Goal: Task Accomplishment & Management: Manage account settings

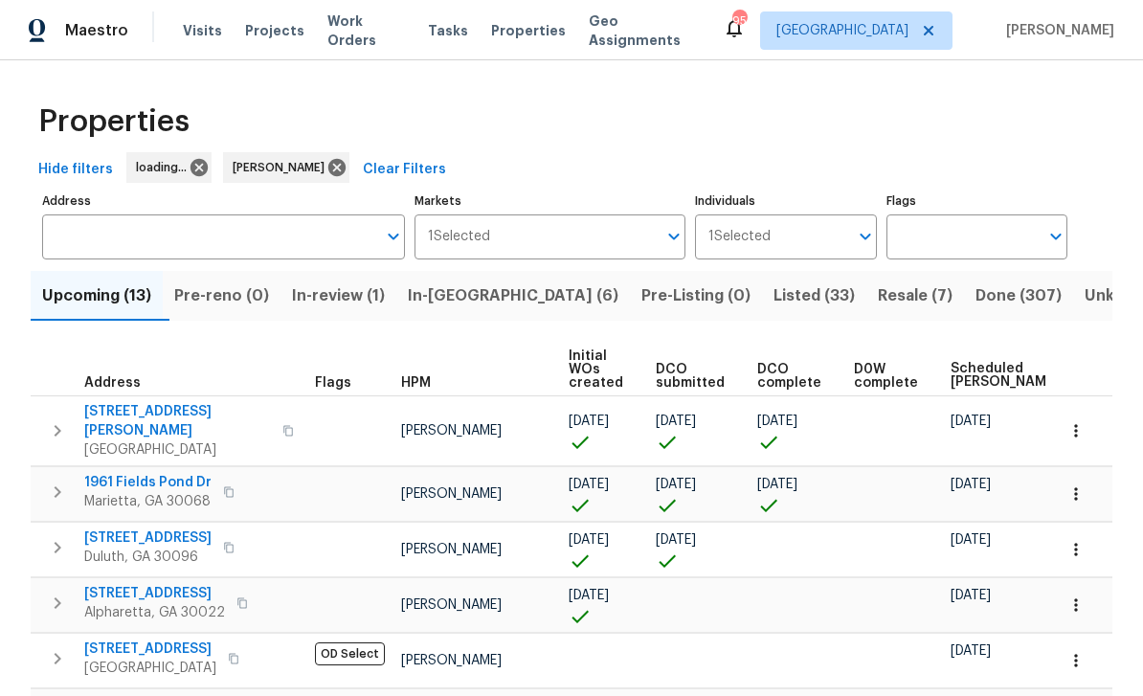
click at [1113, 195] on div "Properties Hide filters loading... Tyler Payne Clear Filters Address Address Ma…" at bounding box center [571, 657] width 1143 height 1195
click at [98, 297] on span "Upcoming (13)" at bounding box center [96, 295] width 109 height 27
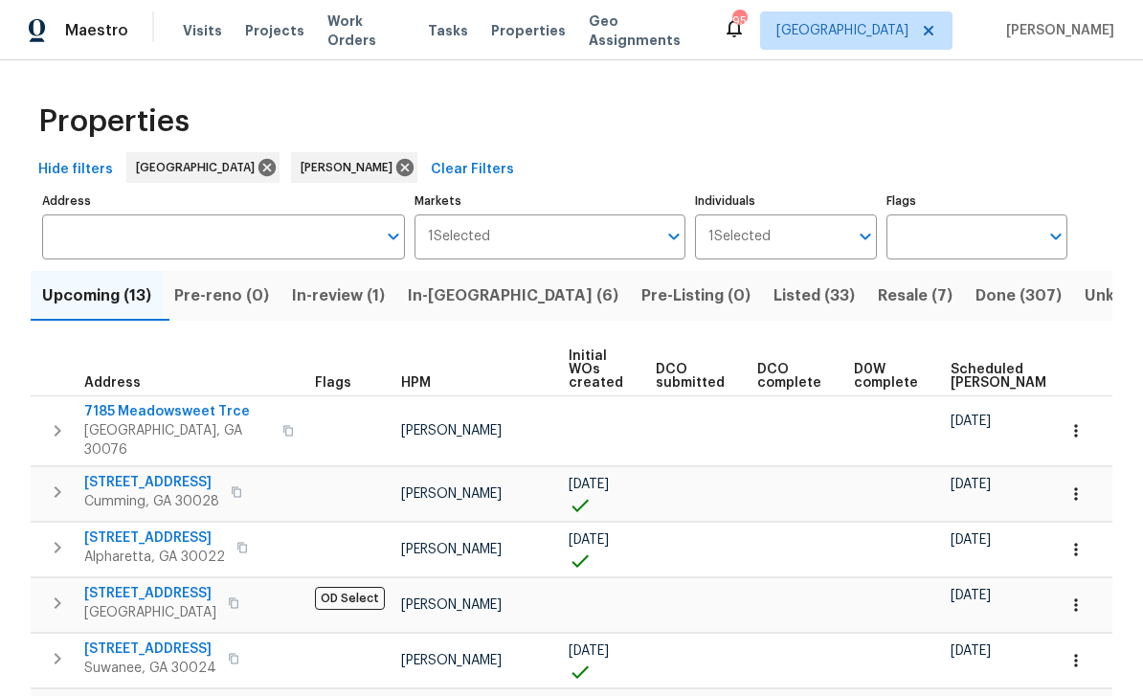
click at [84, 315] on button "Upcoming (13)" at bounding box center [97, 296] width 132 height 50
click at [967, 376] on span "Scheduled COE" at bounding box center [1004, 376] width 108 height 27
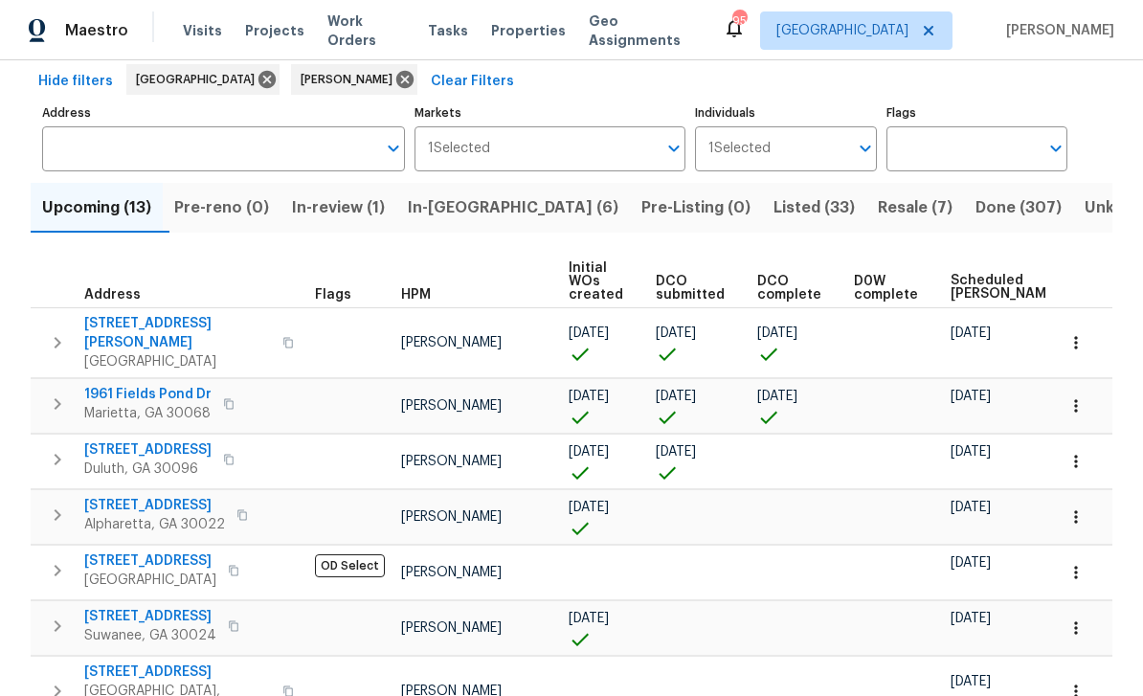
scroll to position [94, 0]
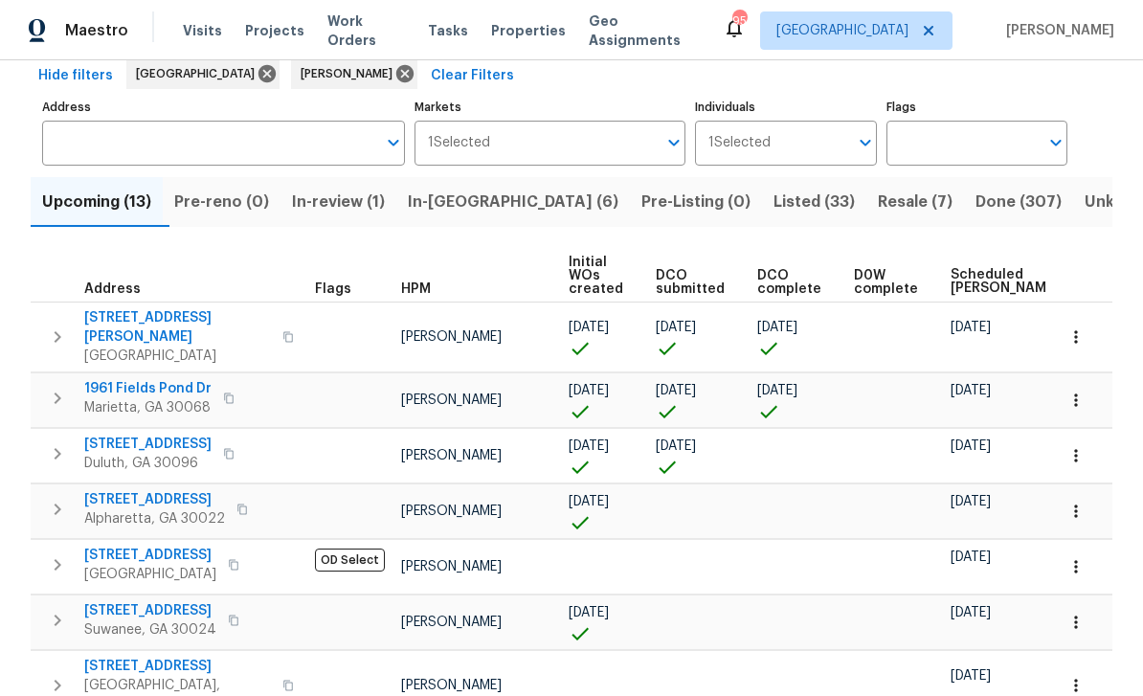
click at [146, 435] on span "3785 Montrose Pond Walk" at bounding box center [147, 444] width 127 height 19
click at [134, 316] on span "5049 Holly Hock Dr" at bounding box center [177, 327] width 187 height 38
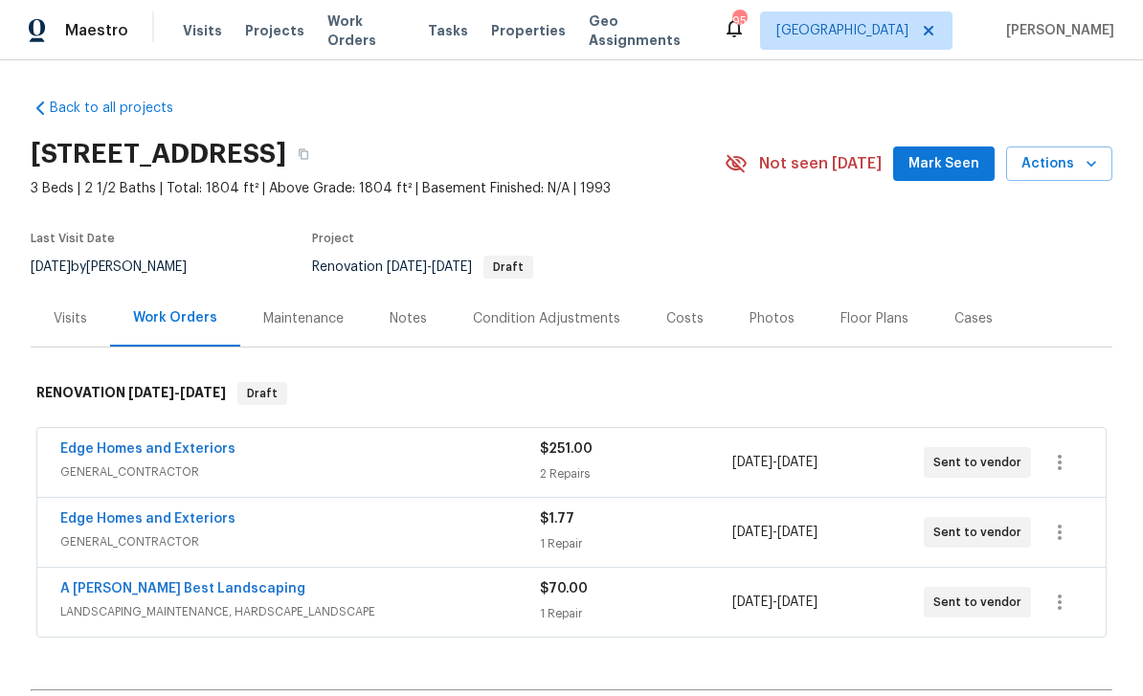
click at [680, 312] on div "Costs" at bounding box center [684, 318] width 37 height 19
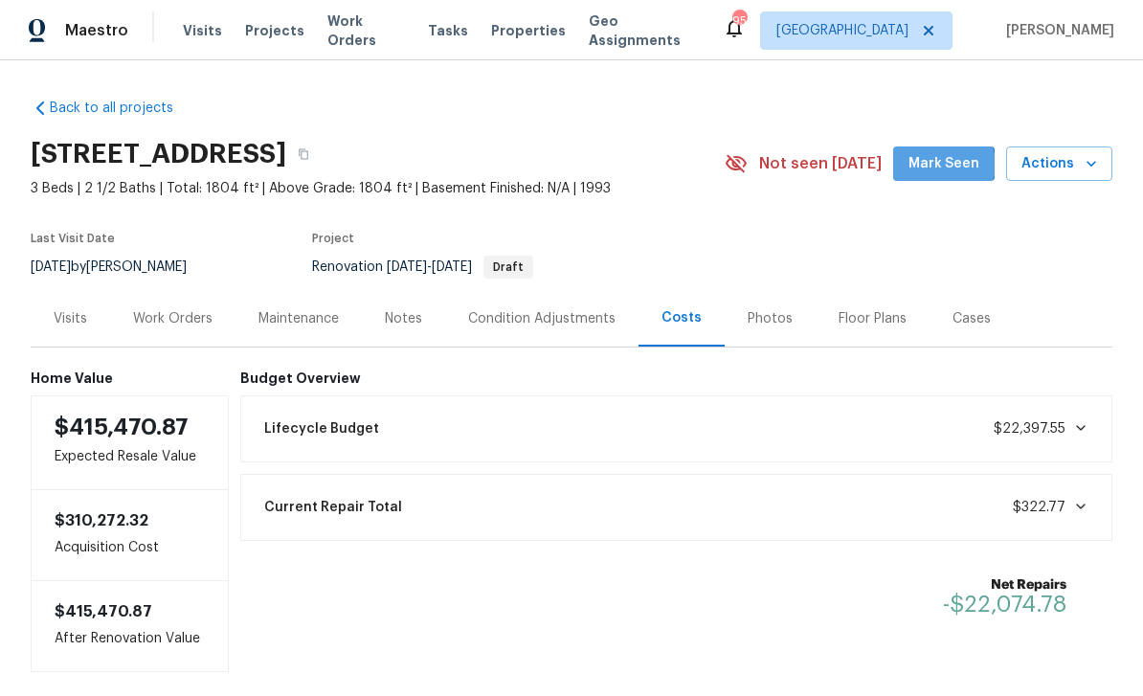
click at [948, 165] on span "Mark Seen" at bounding box center [943, 164] width 71 height 24
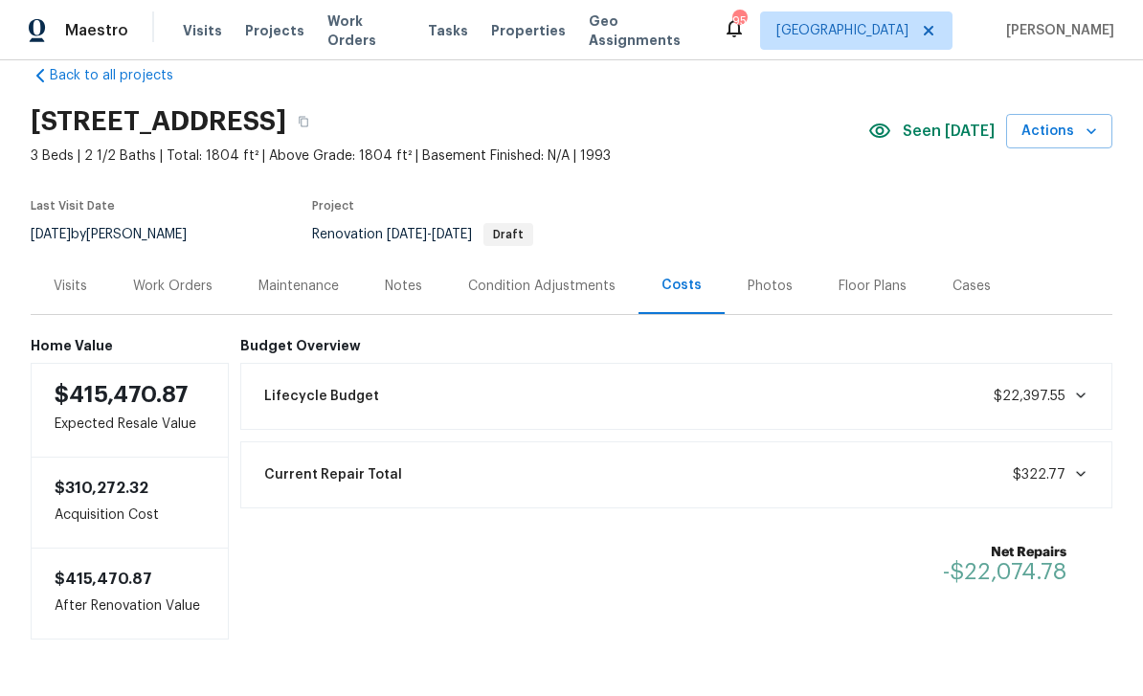
scroll to position [32, 0]
click at [779, 287] on div "Photos" at bounding box center [770, 287] width 45 height 19
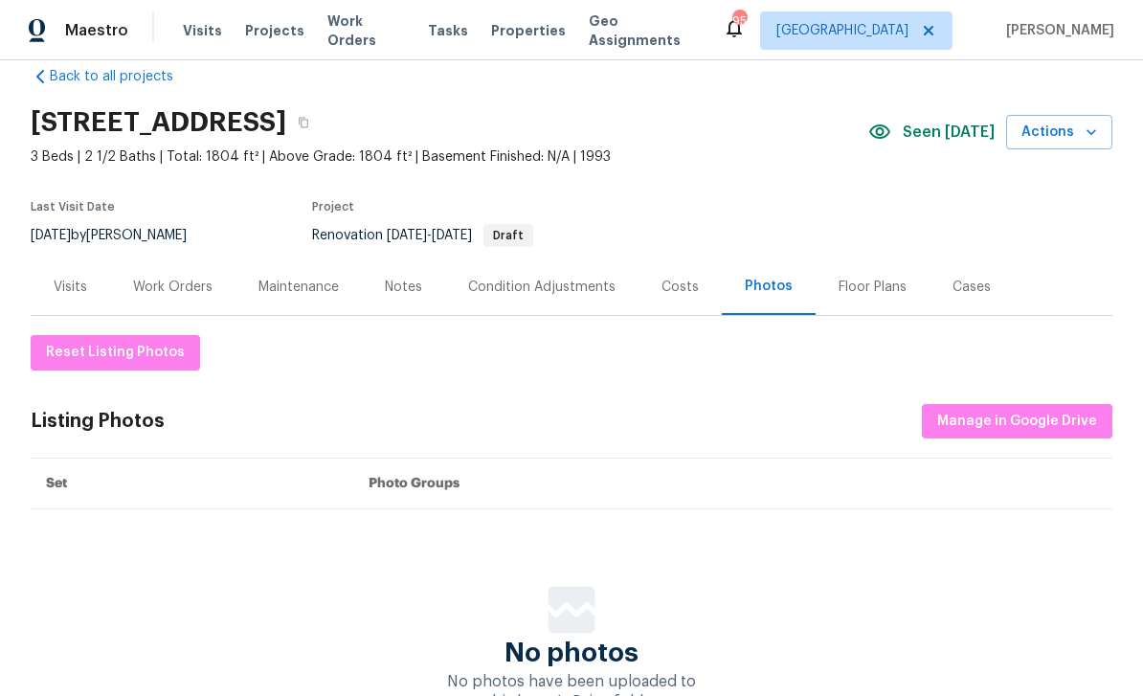
click at [582, 280] on div "Condition Adjustments" at bounding box center [541, 287] width 147 height 19
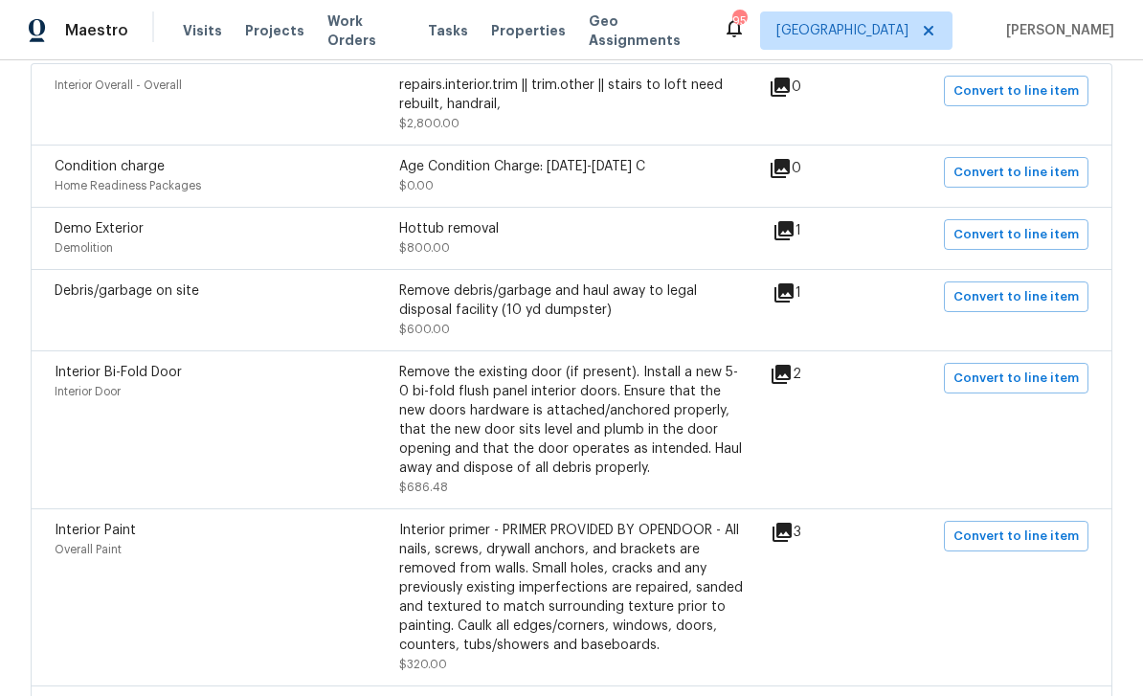
scroll to position [426, 0]
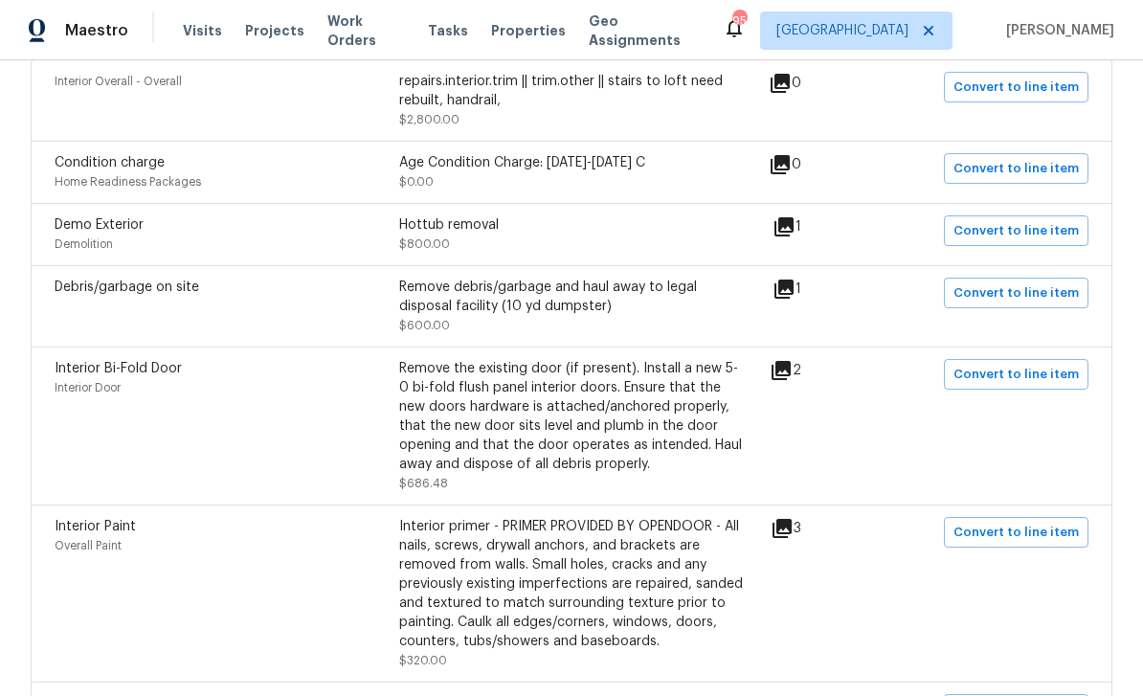
click at [795, 294] on icon at bounding box center [783, 289] width 23 height 23
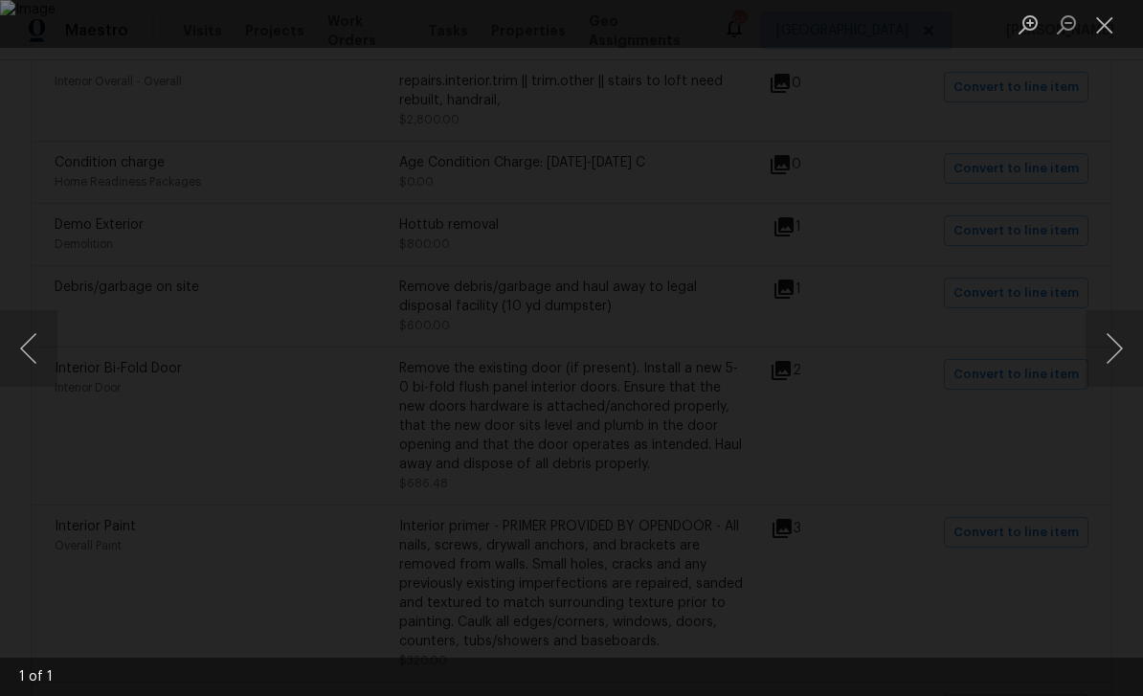
click at [1111, 343] on button "Next image" at bounding box center [1113, 348] width 57 height 77
click at [1108, 27] on button "Close lightbox" at bounding box center [1104, 25] width 38 height 34
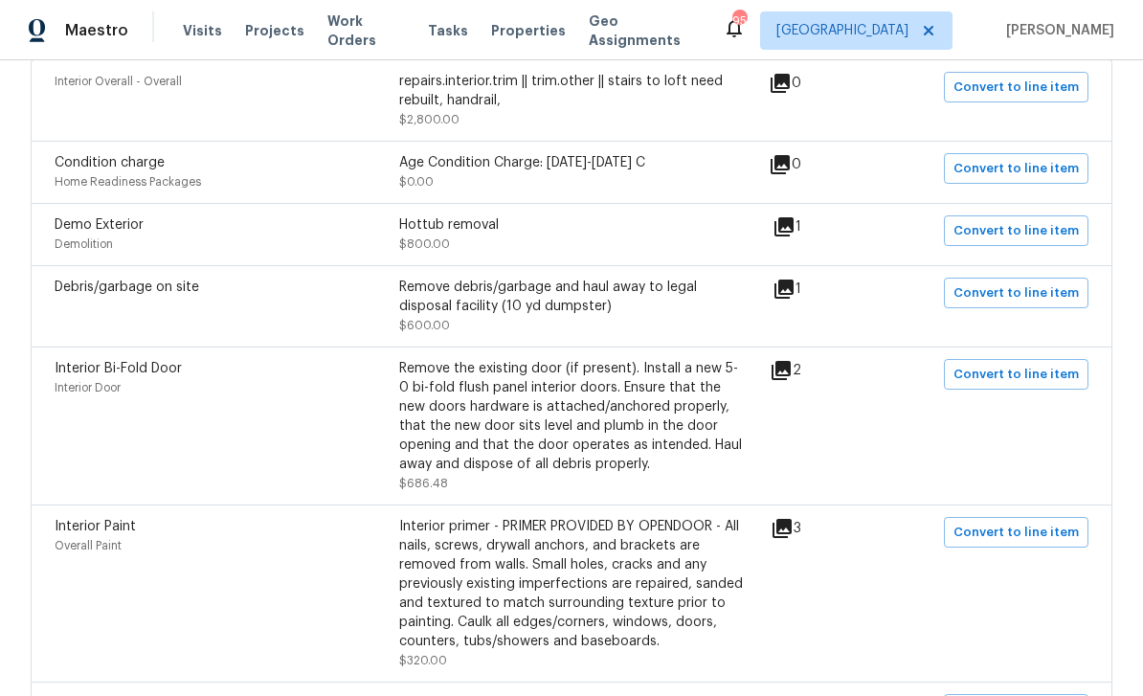
click at [793, 368] on icon at bounding box center [781, 370] width 23 height 23
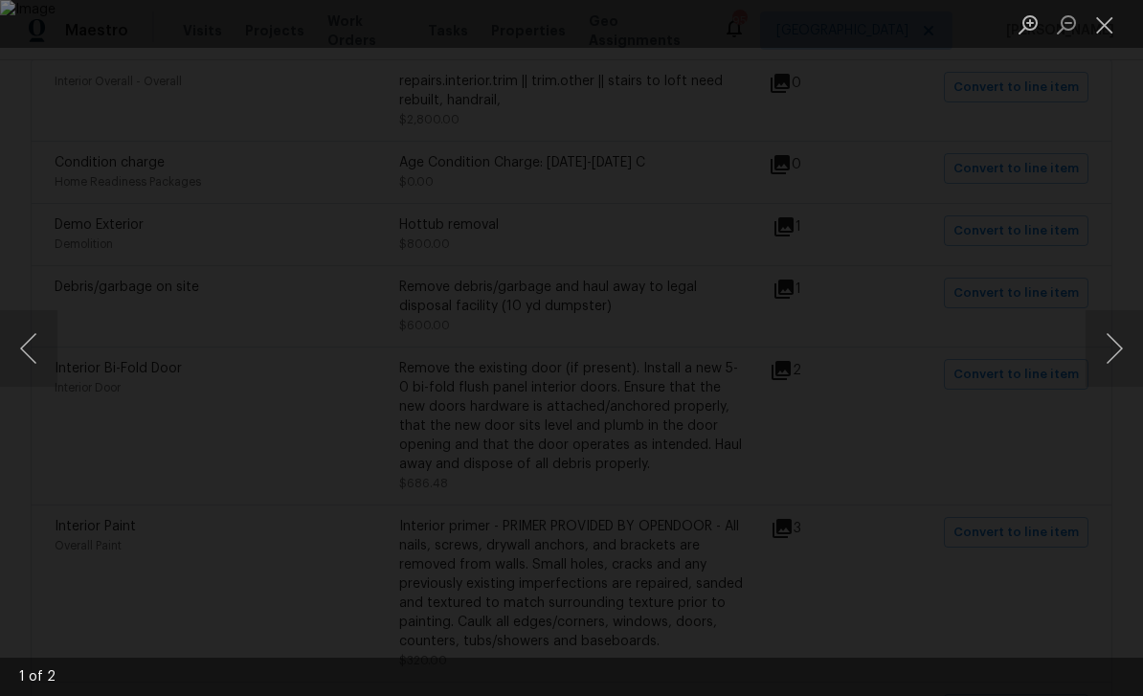
click at [1116, 337] on button "Next image" at bounding box center [1113, 348] width 57 height 77
click at [1115, 346] on button "Next image" at bounding box center [1113, 348] width 57 height 77
click at [1109, 348] on button "Next image" at bounding box center [1113, 348] width 57 height 77
click at [1107, 346] on button "Next image" at bounding box center [1113, 348] width 57 height 77
click at [1105, 349] on button "Next image" at bounding box center [1113, 348] width 57 height 77
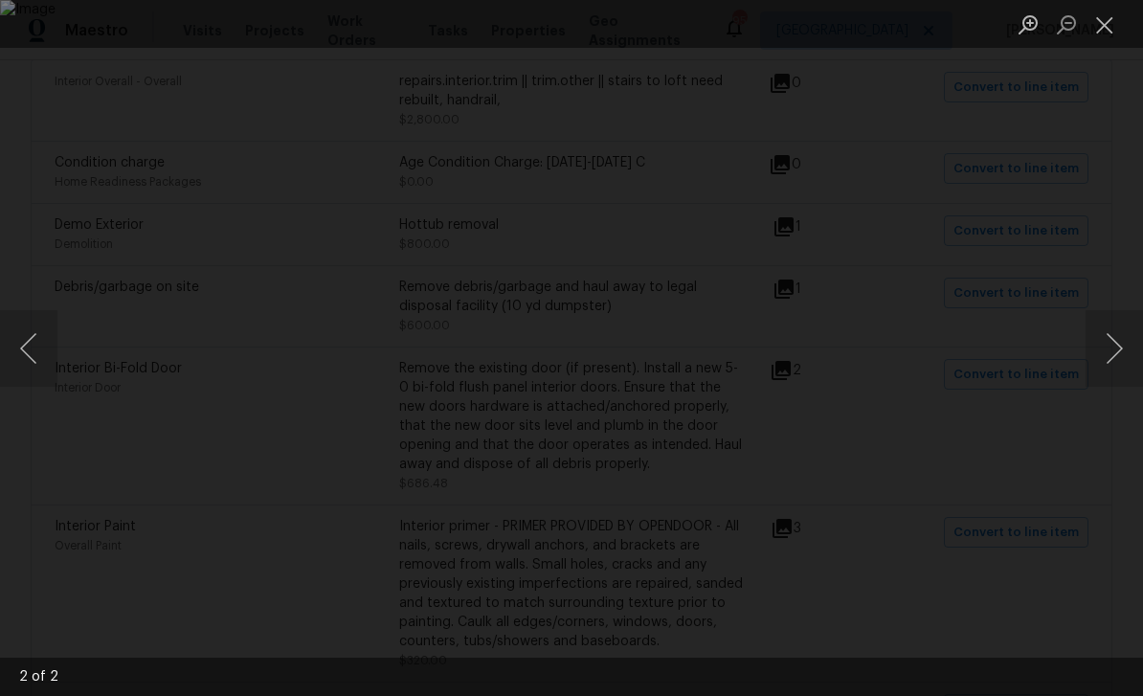
click at [1115, 351] on button "Next image" at bounding box center [1113, 348] width 57 height 77
click at [1106, 27] on button "Close lightbox" at bounding box center [1104, 25] width 38 height 34
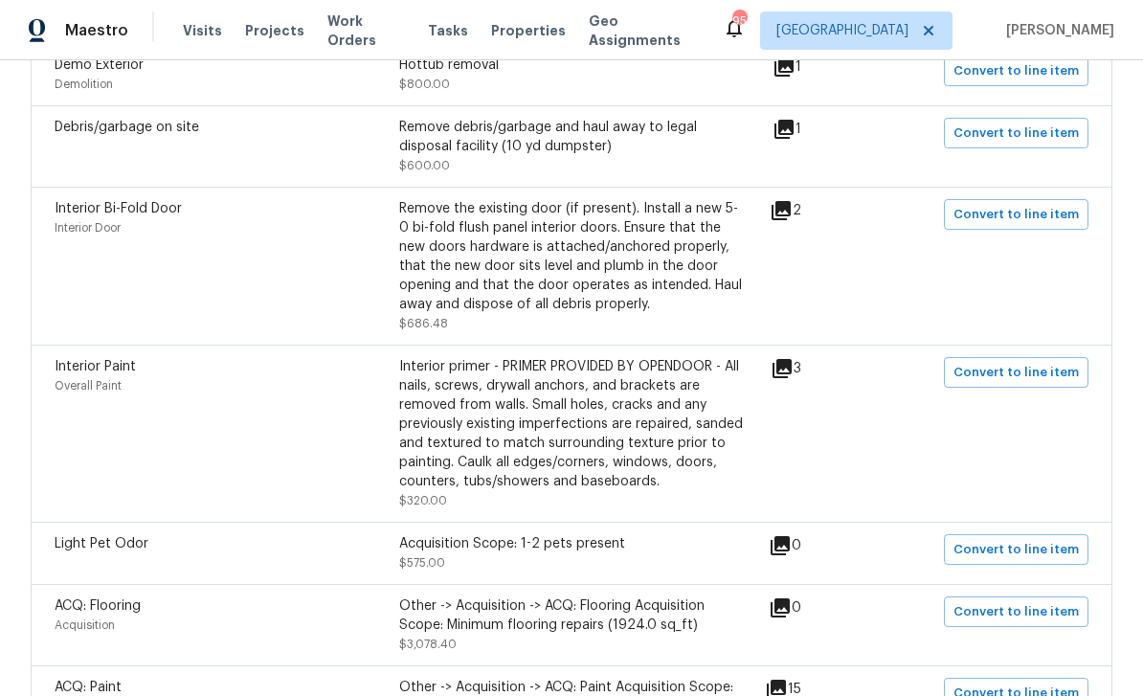
scroll to position [587, 0]
click at [792, 371] on icon at bounding box center [781, 367] width 19 height 19
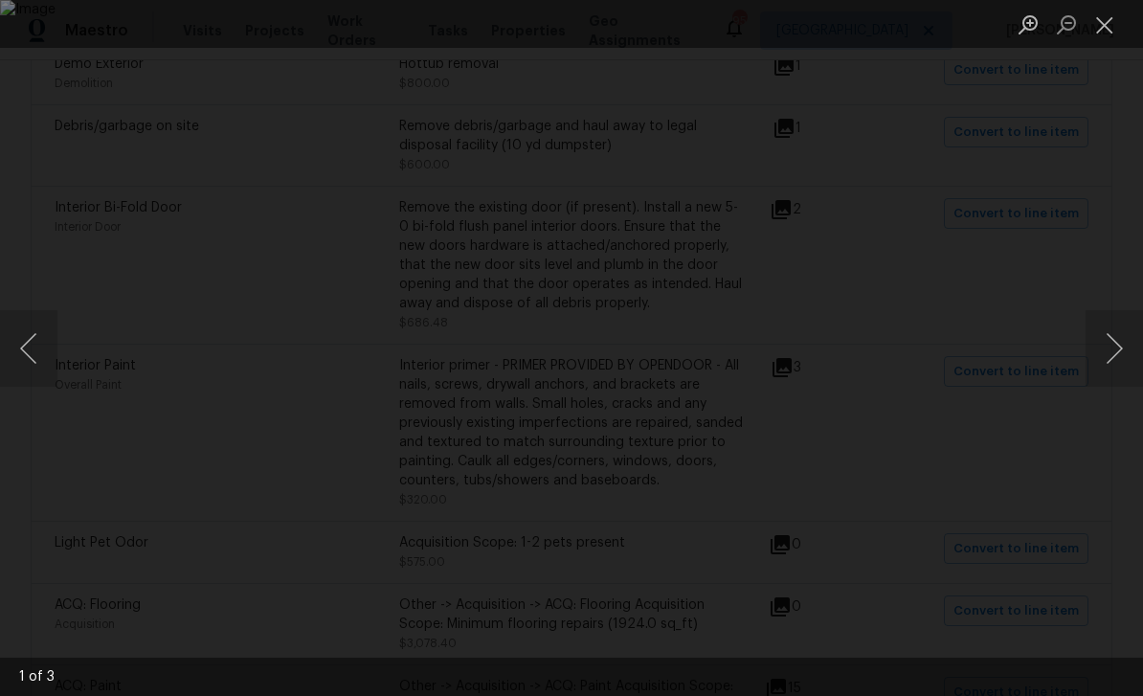
click at [1107, 340] on button "Next image" at bounding box center [1113, 348] width 57 height 77
click at [1107, 347] on button "Next image" at bounding box center [1113, 348] width 57 height 77
click at [1112, 352] on button "Next image" at bounding box center [1113, 348] width 57 height 77
click at [1112, 354] on button "Next image" at bounding box center [1113, 348] width 57 height 77
click at [1107, 351] on button "Next image" at bounding box center [1113, 348] width 57 height 77
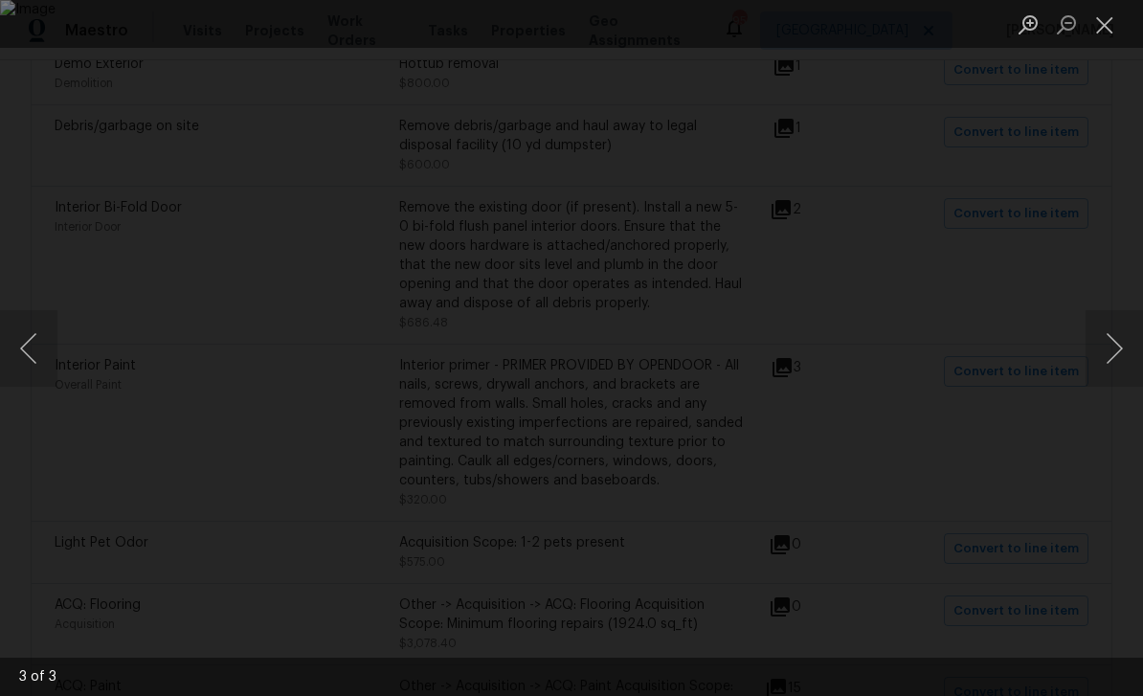
click at [1115, 354] on button "Next image" at bounding box center [1113, 348] width 57 height 77
click at [1107, 19] on button "Close lightbox" at bounding box center [1104, 25] width 38 height 34
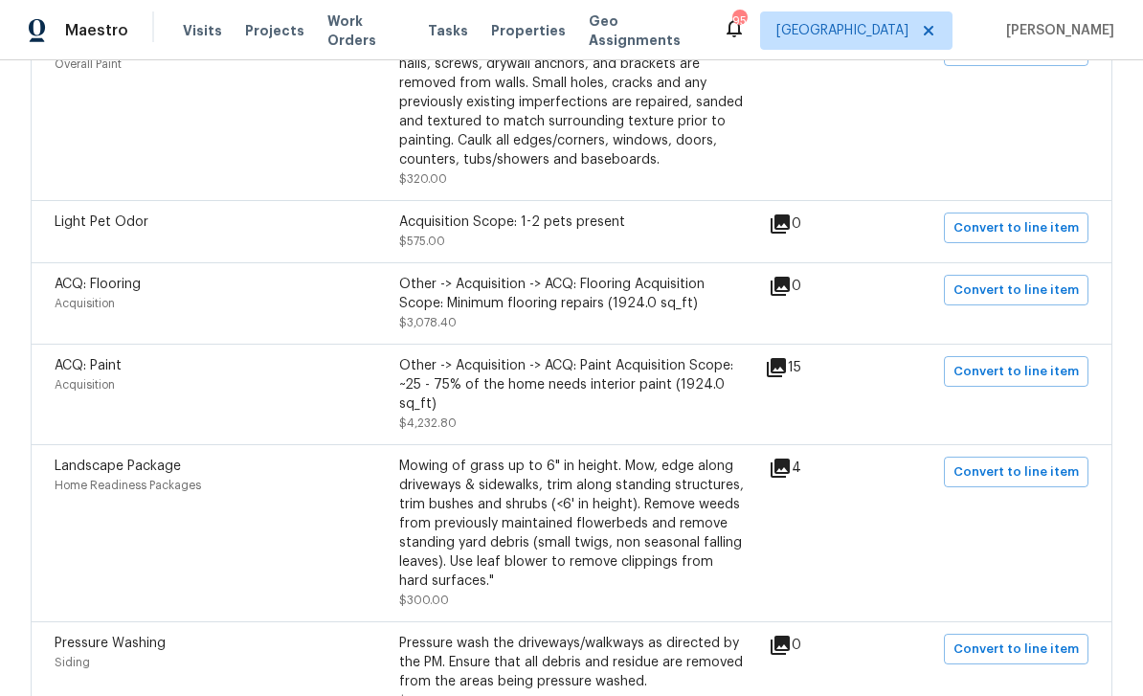
scroll to position [910, 0]
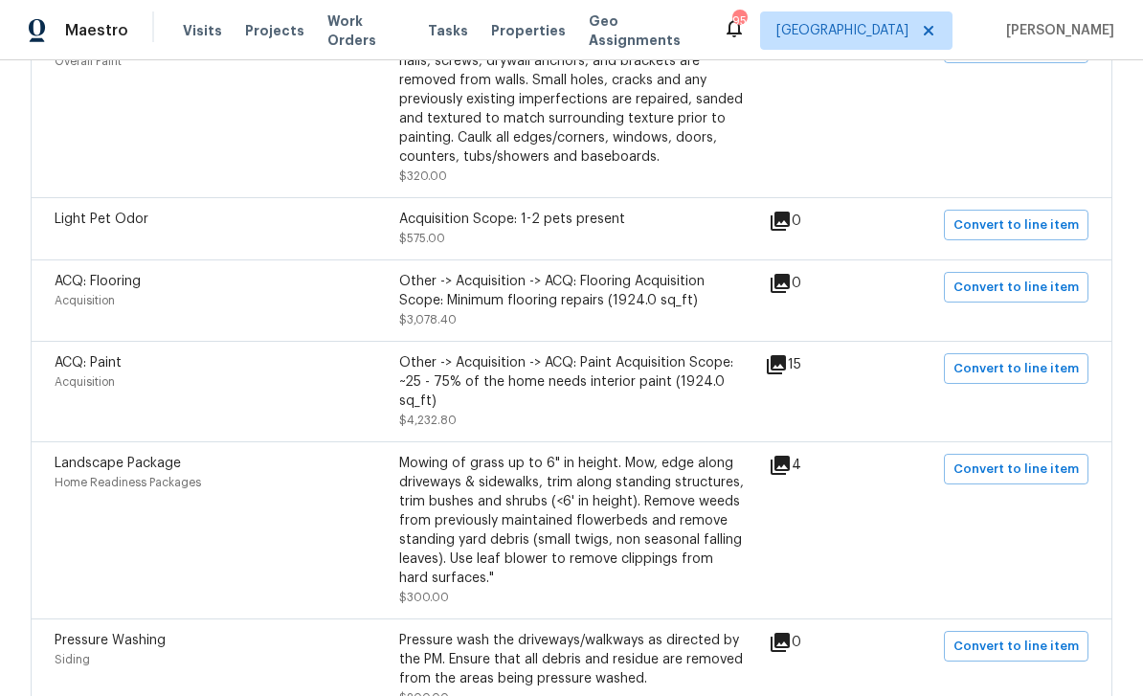
click at [786, 365] on icon at bounding box center [776, 364] width 19 height 19
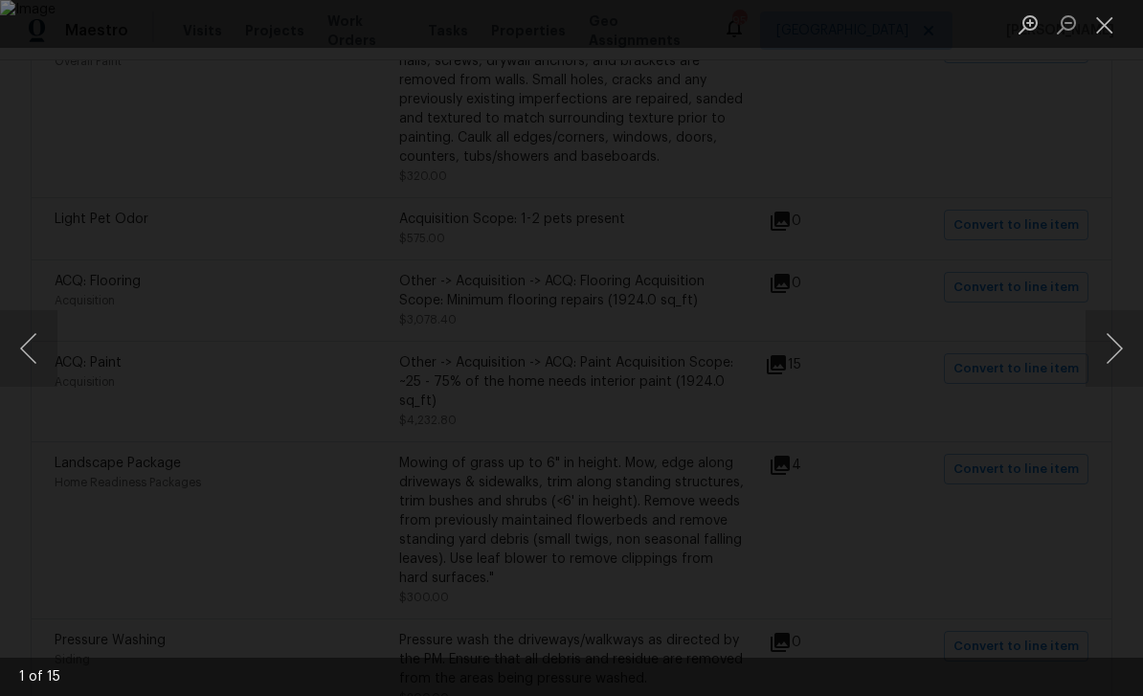
click at [1114, 346] on button "Next image" at bounding box center [1113, 348] width 57 height 77
click at [1117, 343] on button "Next image" at bounding box center [1113, 348] width 57 height 77
click at [1110, 346] on button "Next image" at bounding box center [1113, 348] width 57 height 77
click at [1105, 34] on button "Close lightbox" at bounding box center [1104, 25] width 38 height 34
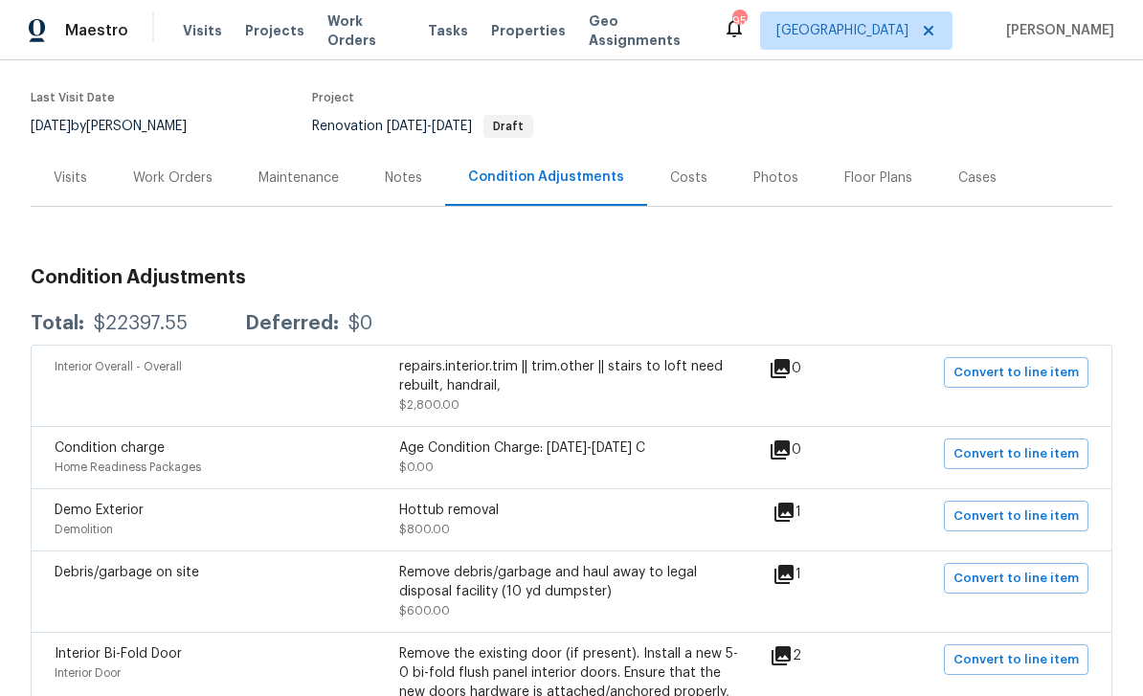
scroll to position [125, 0]
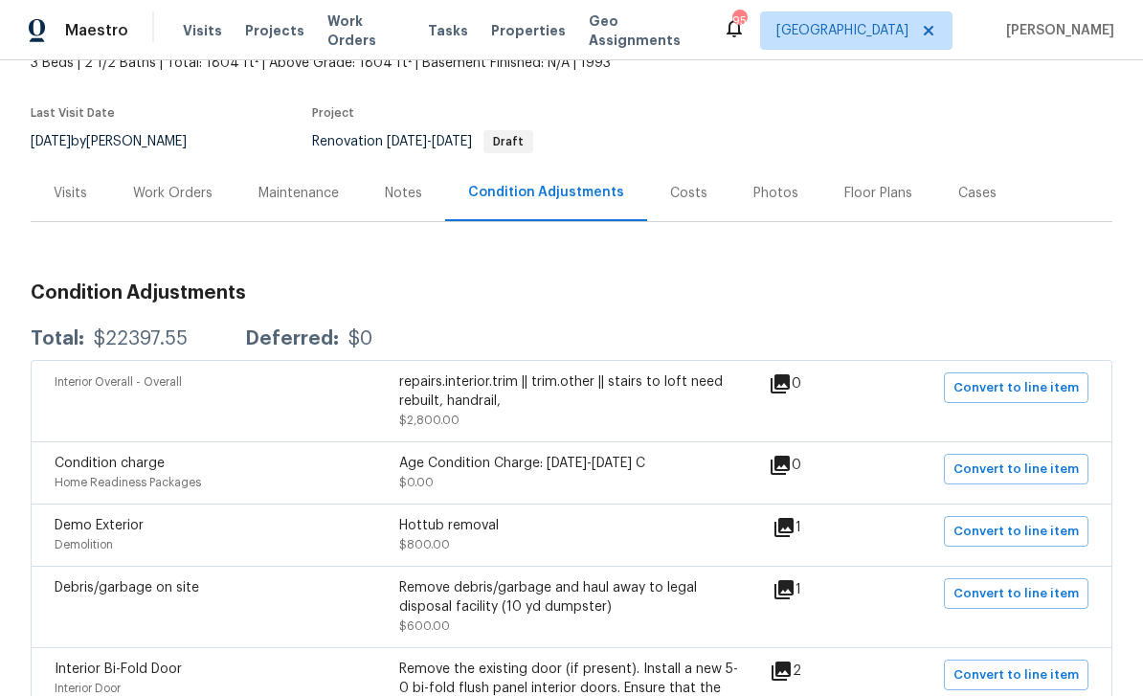
click at [401, 193] on div "Notes" at bounding box center [403, 193] width 37 height 19
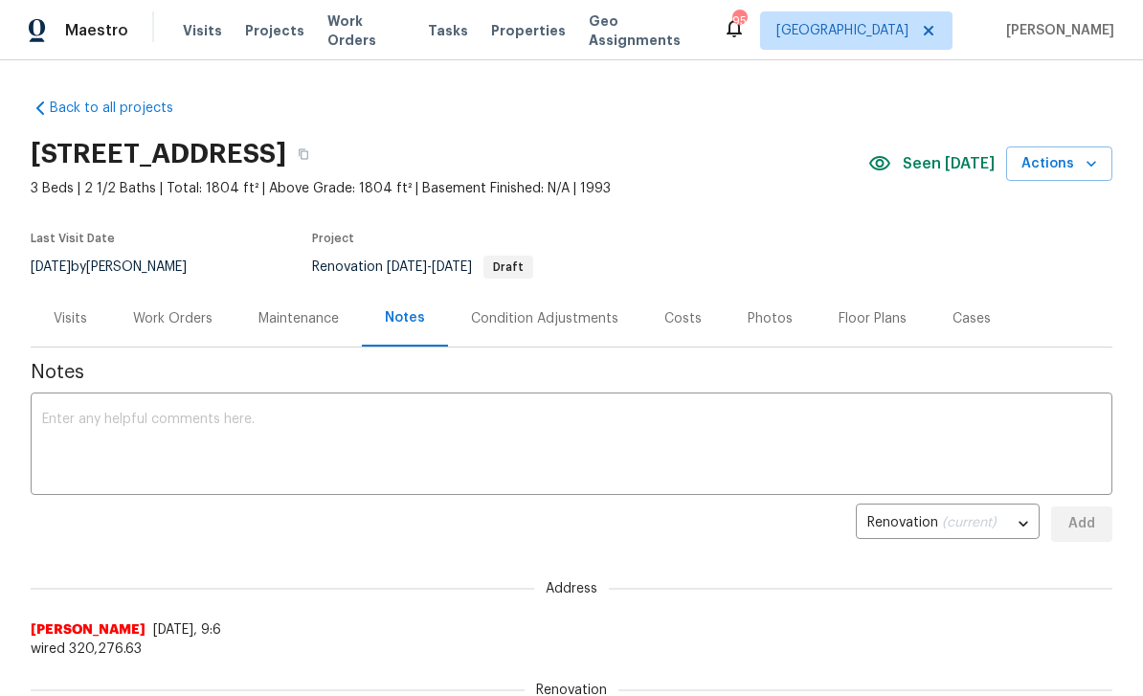
click at [158, 320] on div "Work Orders" at bounding box center [172, 318] width 79 height 19
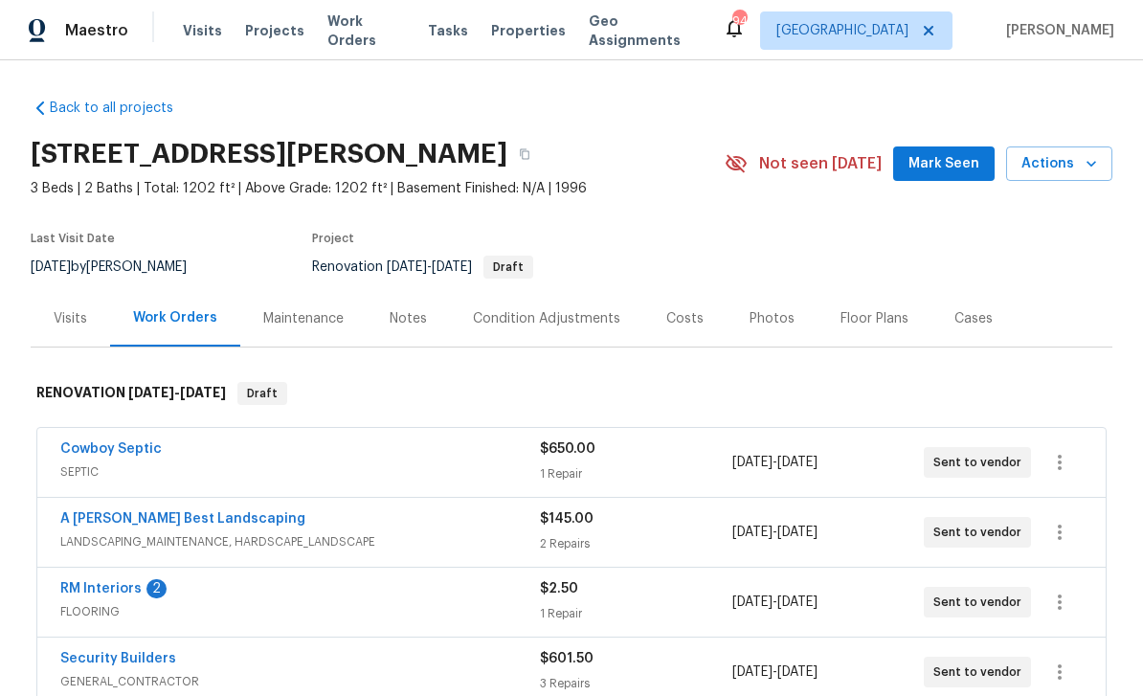
click at [404, 324] on div "Notes" at bounding box center [408, 318] width 37 height 19
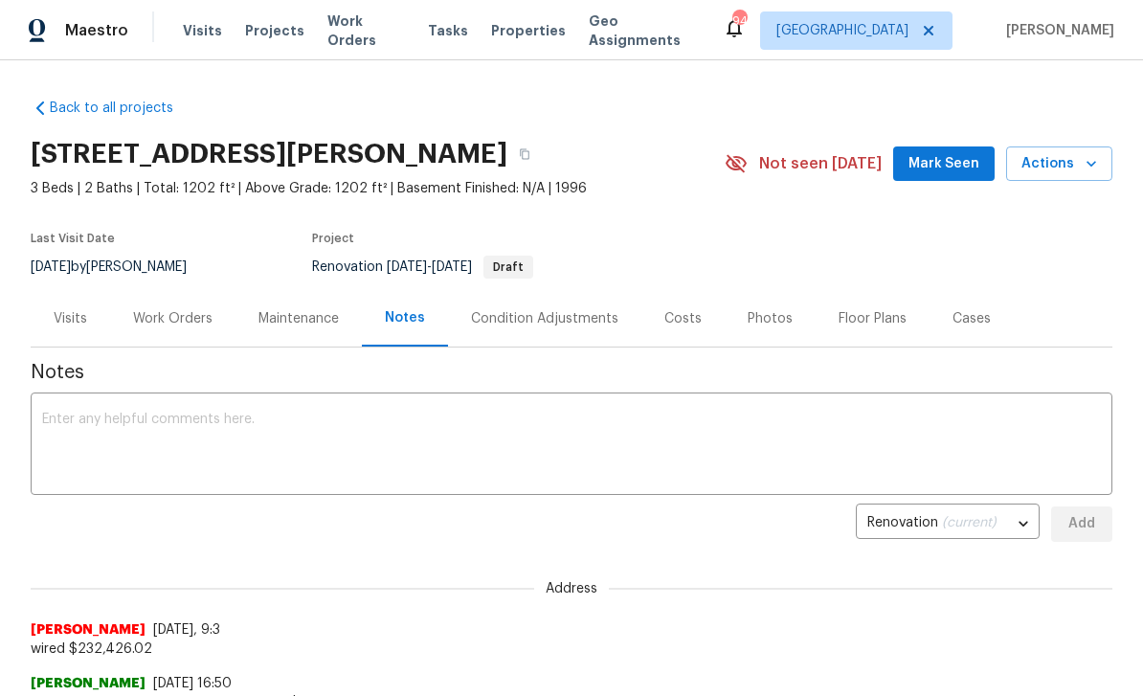
click at [76, 418] on textarea at bounding box center [571, 446] width 1059 height 67
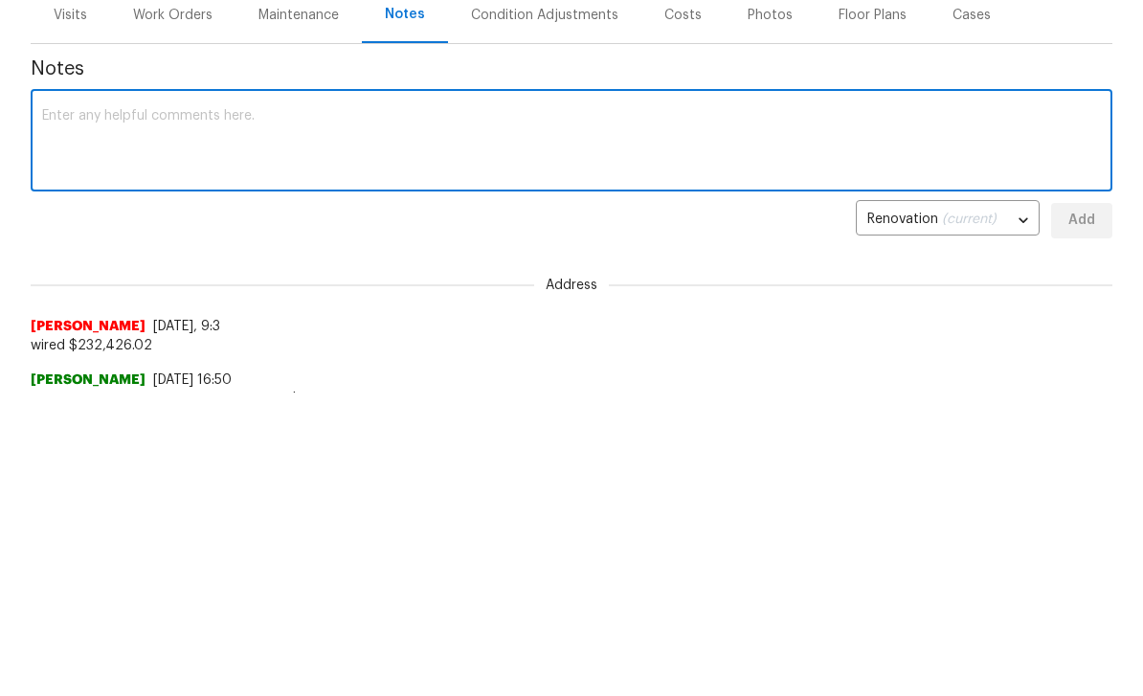
paste textarea "Quote complete for [STREET_ADDRESS][PERSON_NAME] Total for LVP install is $4269…"
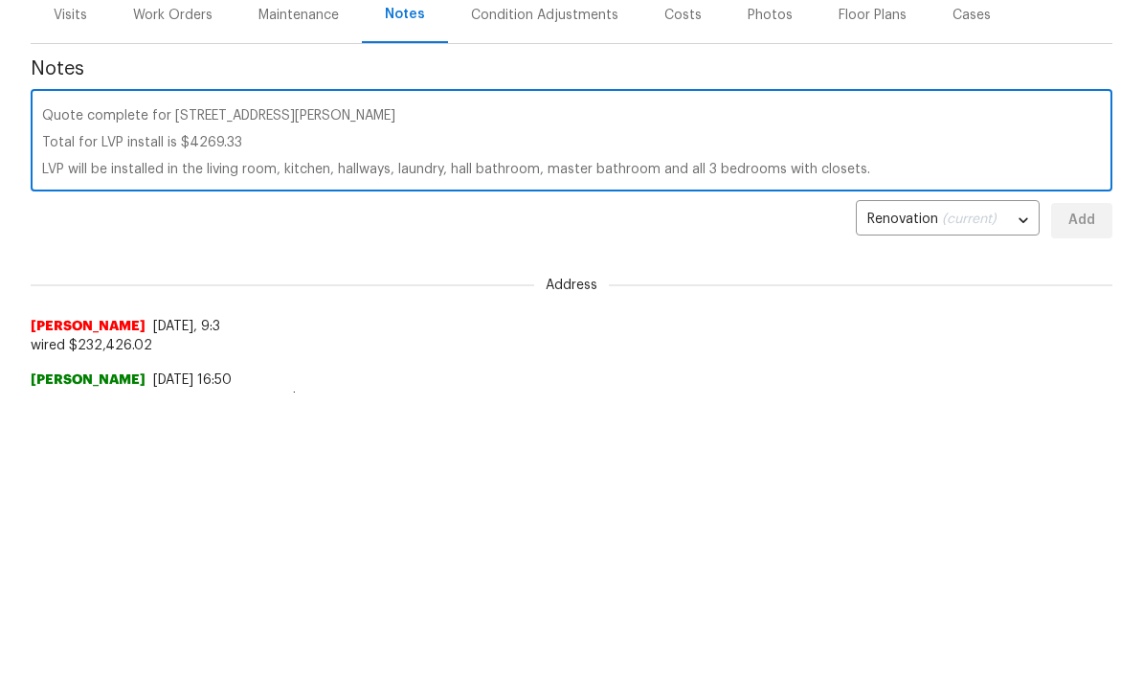
scroll to position [147, 0]
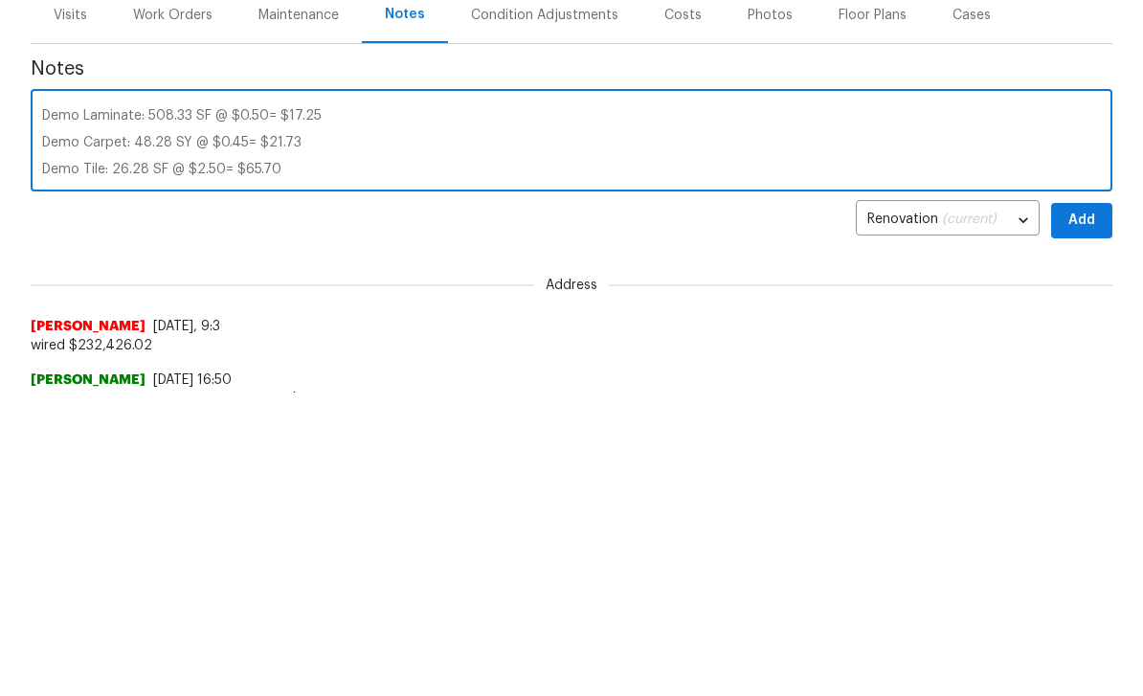
type textarea "Quote complete for [STREET_ADDRESS][PERSON_NAME] Total for LVP install is $4269…"
click at [1087, 512] on span "Add" at bounding box center [1081, 524] width 31 height 24
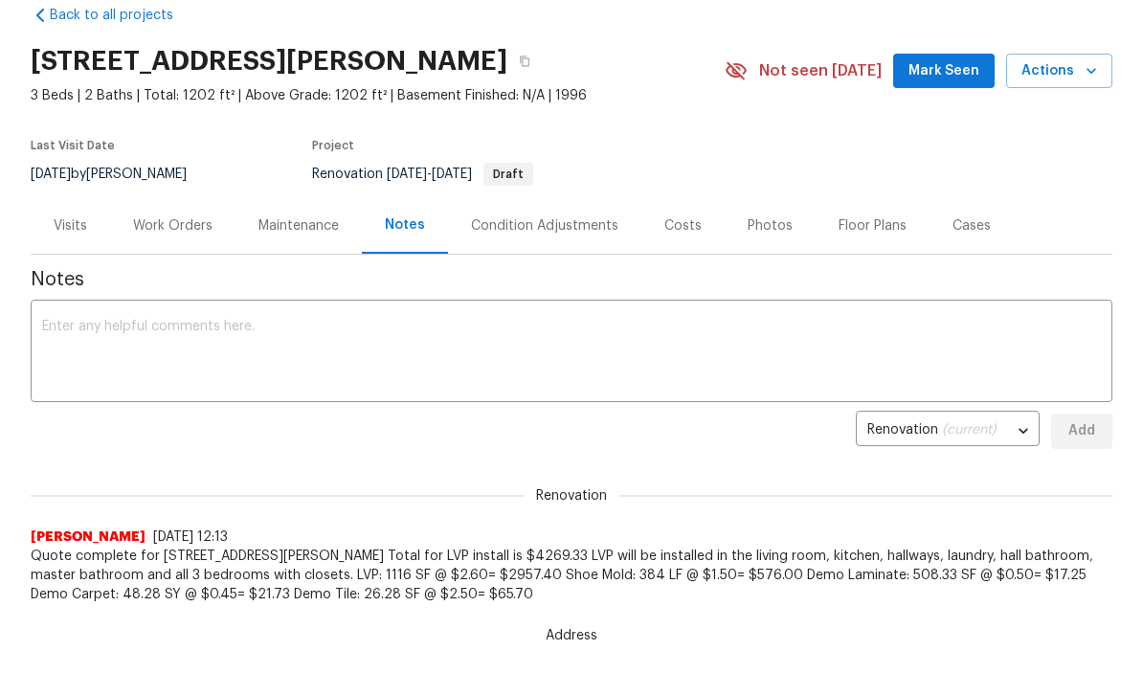
scroll to position [0, 0]
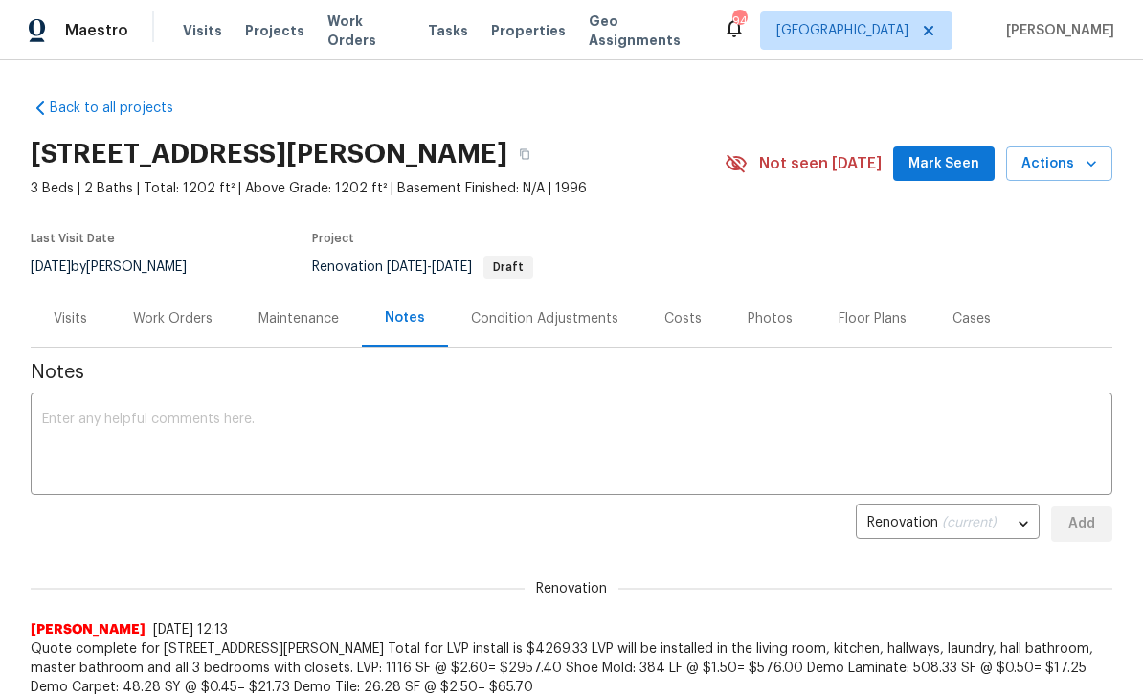
click at [689, 315] on div "Costs" at bounding box center [682, 318] width 37 height 19
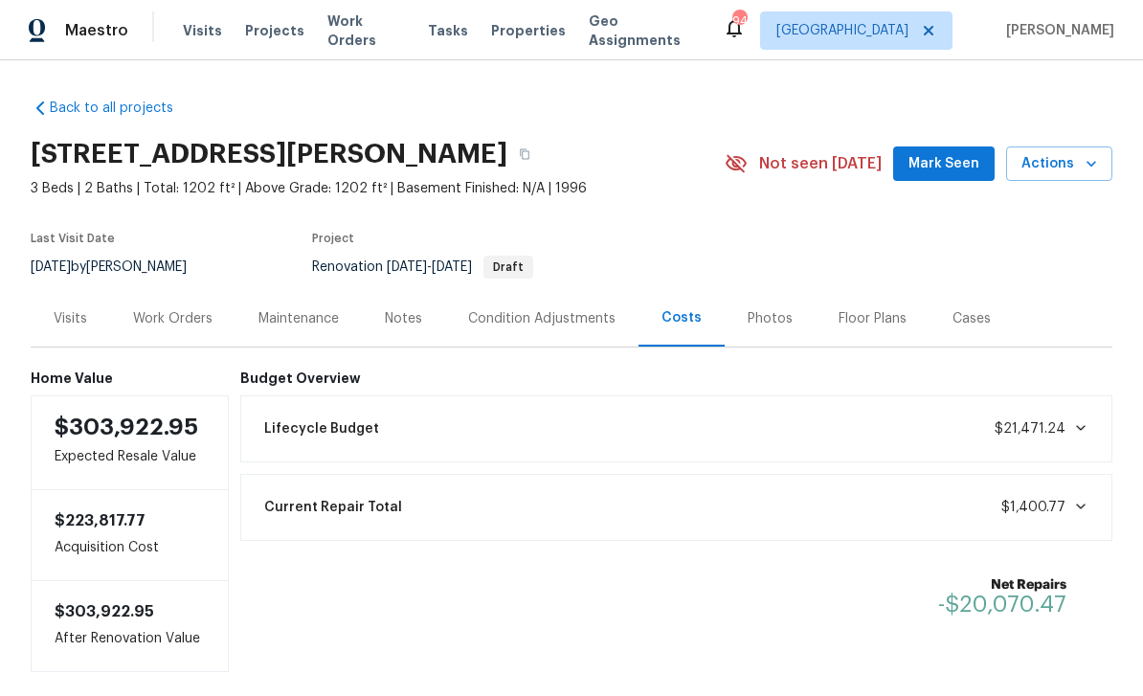
click at [86, 111] on link "Back to all projects" at bounding box center [123, 108] width 184 height 19
